Goal: Task Accomplishment & Management: Manage account settings

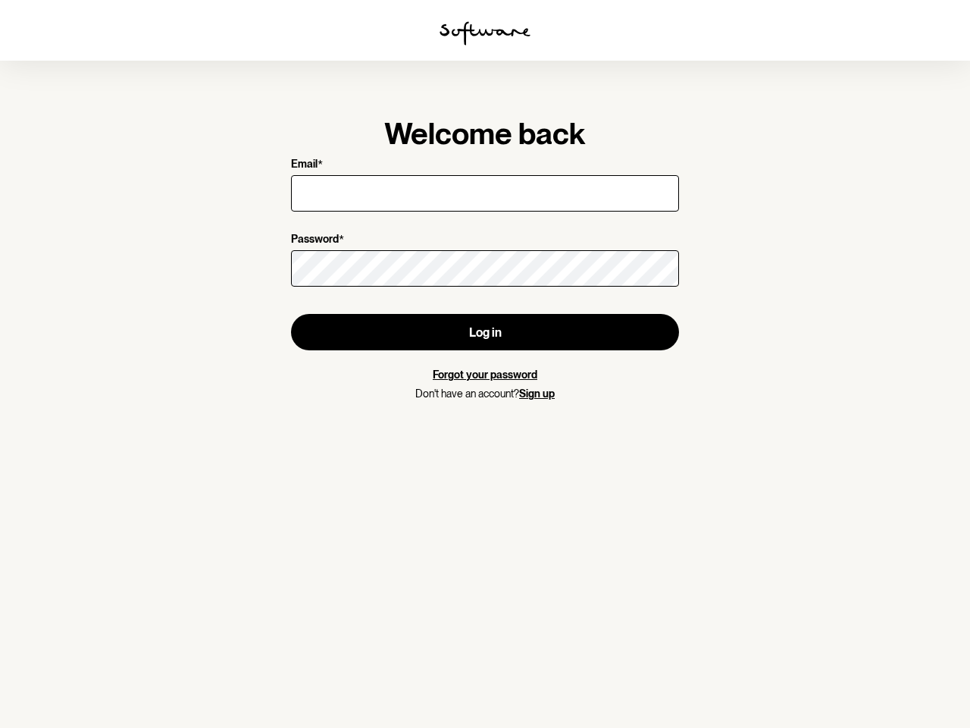
click at [485, 33] on img at bounding box center [485, 33] width 91 height 24
click at [485, 332] on button "Log in" at bounding box center [485, 332] width 388 height 36
